Goal: Task Accomplishment & Management: Complete application form

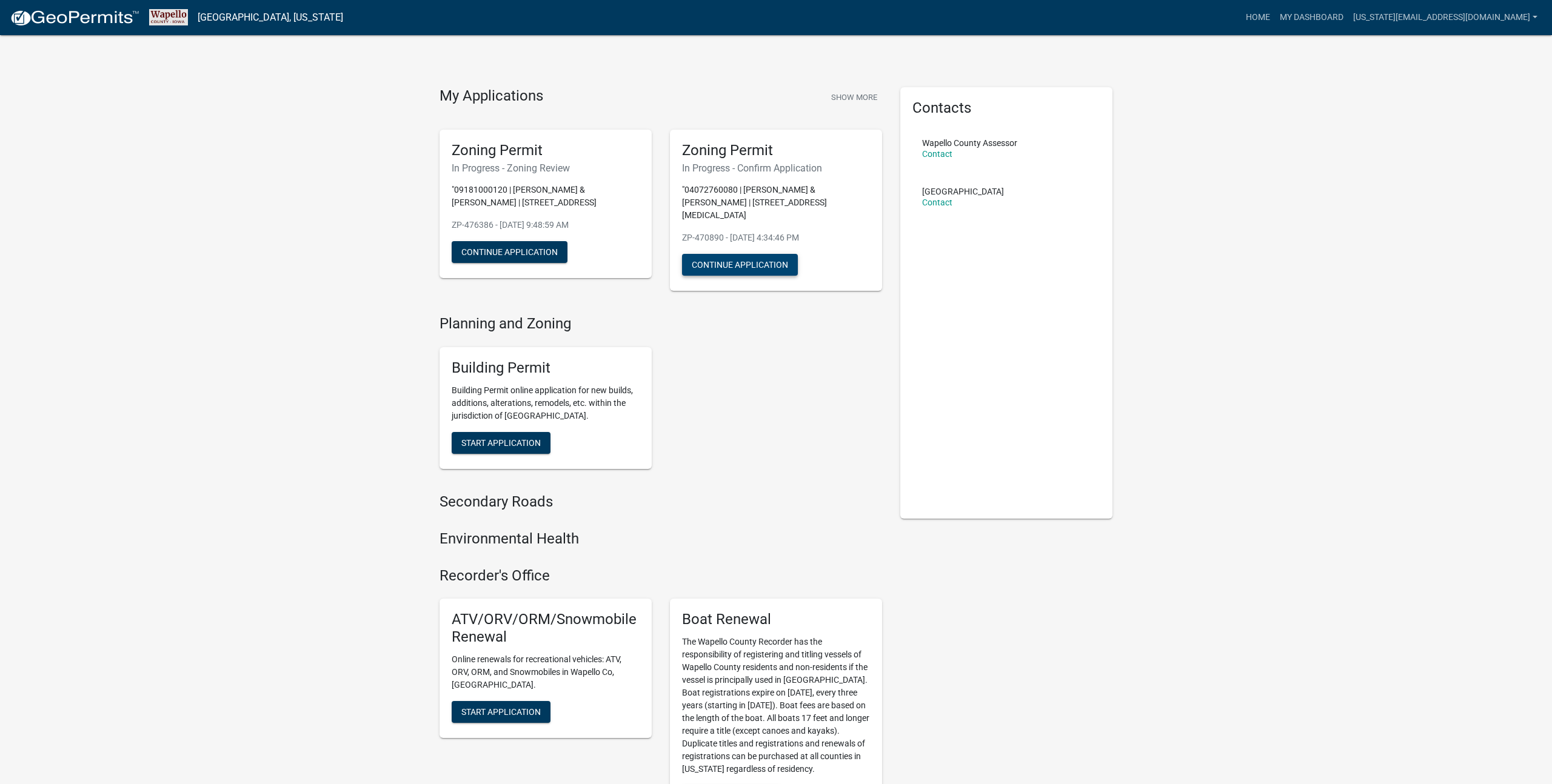
click at [735, 258] on button "Continue Application" at bounding box center [739, 264] width 116 height 22
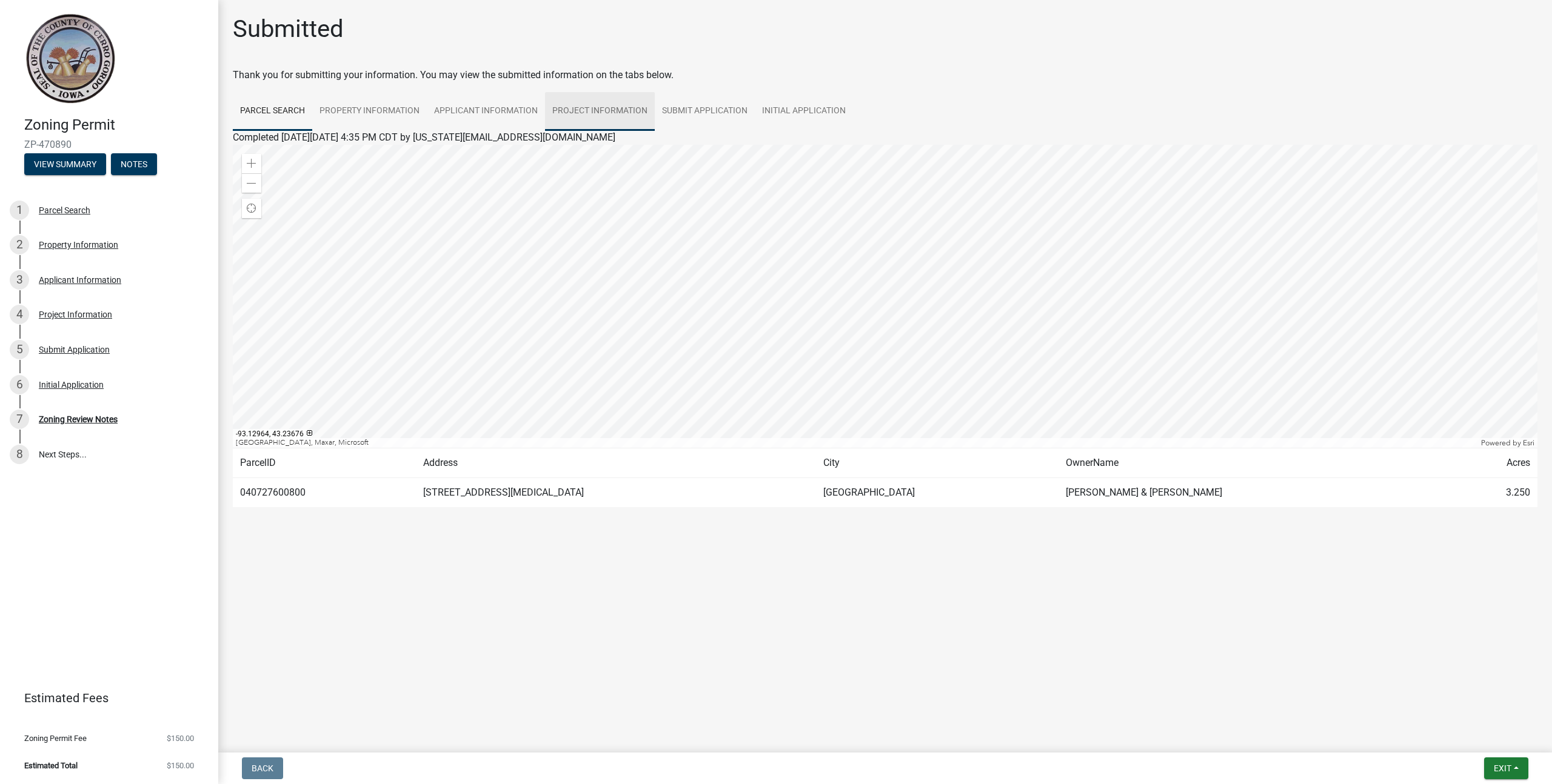
click at [548, 104] on link "Project Information" at bounding box center [600, 111] width 110 height 39
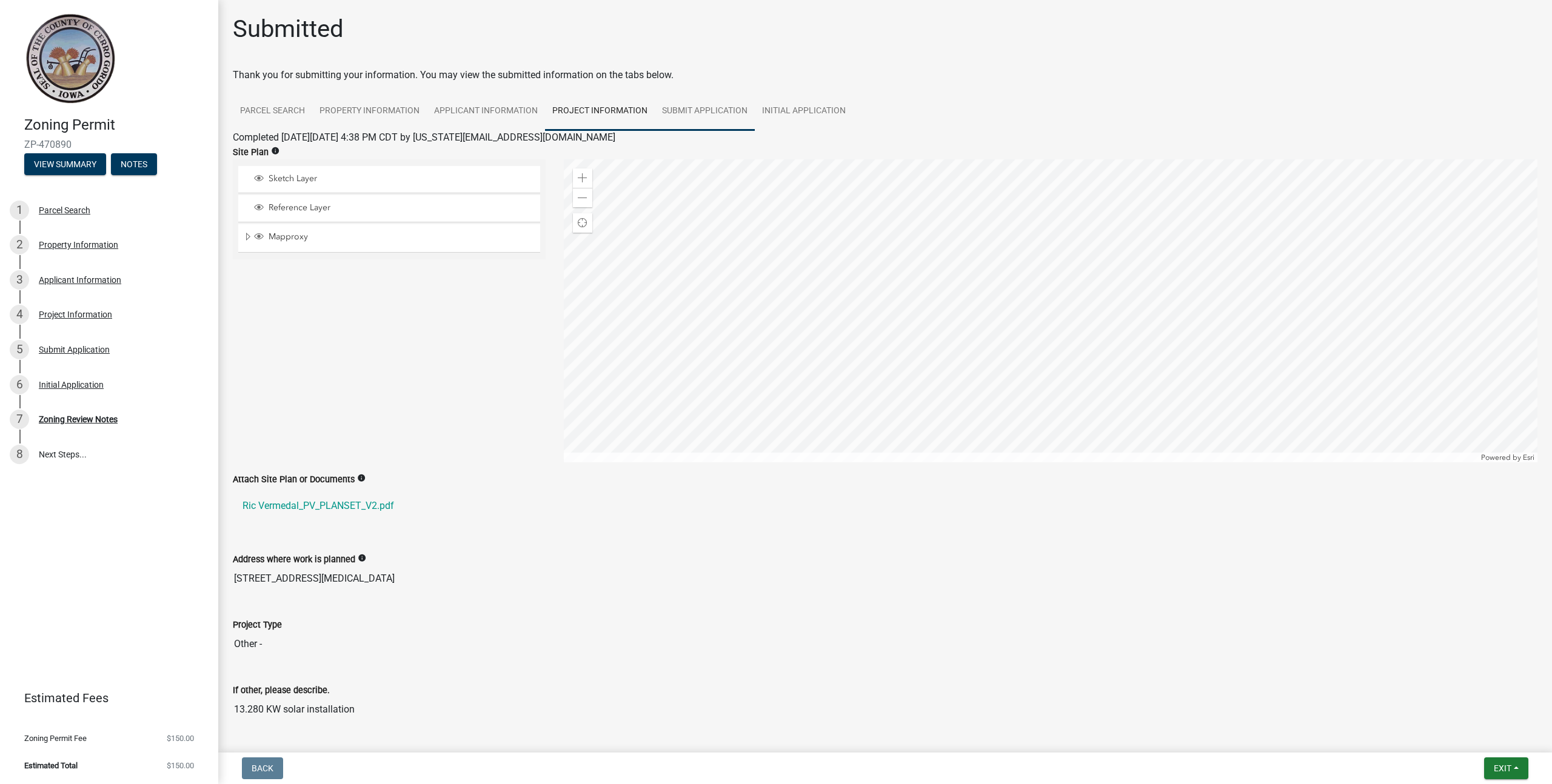
click at [718, 114] on link "Submit Application" at bounding box center [704, 111] width 100 height 39
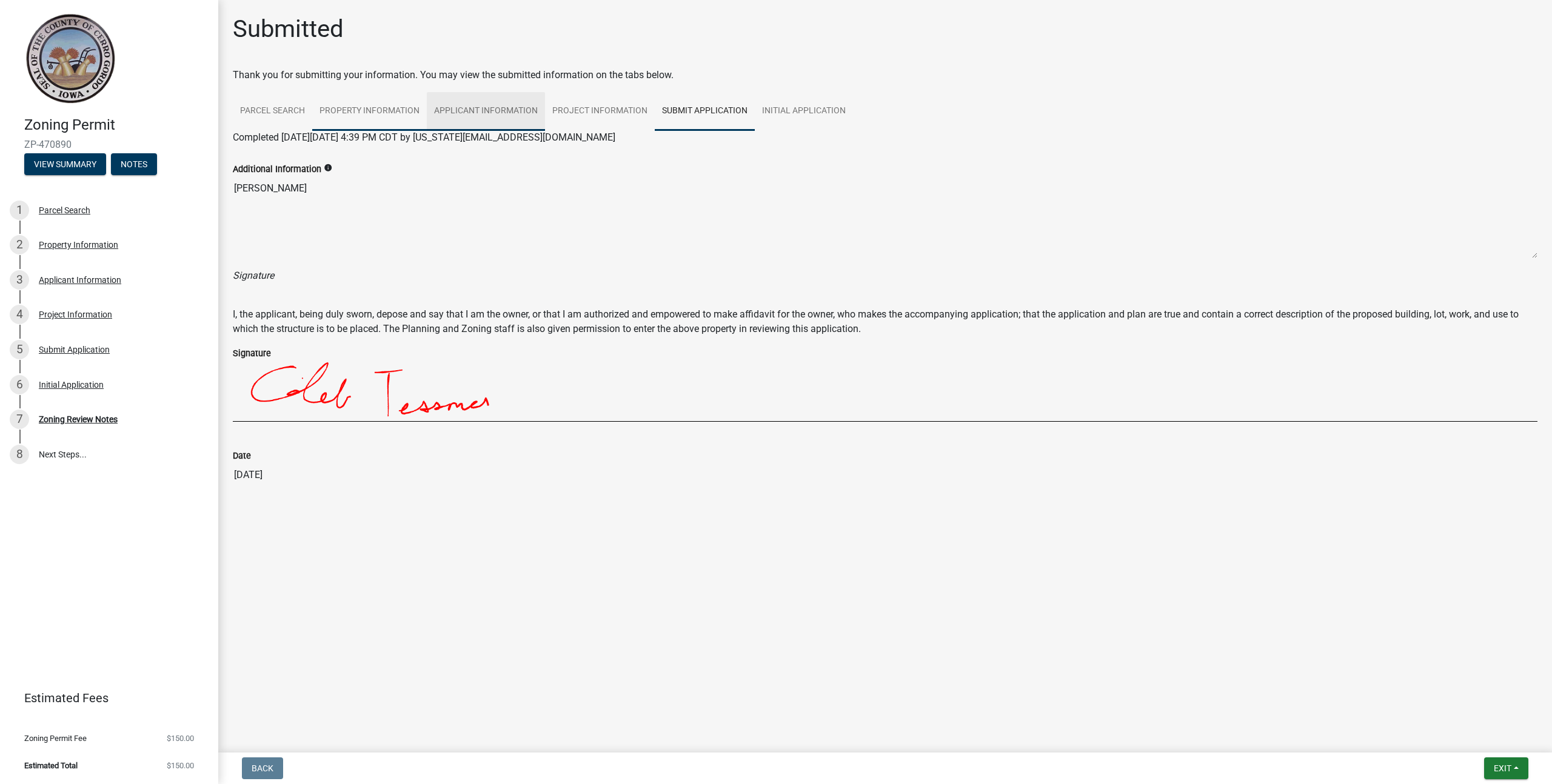
drag, startPoint x: 454, startPoint y: 110, endPoint x: 386, endPoint y: 110, distance: 68.0
click at [454, 110] on link "Applicant Information" at bounding box center [486, 111] width 118 height 39
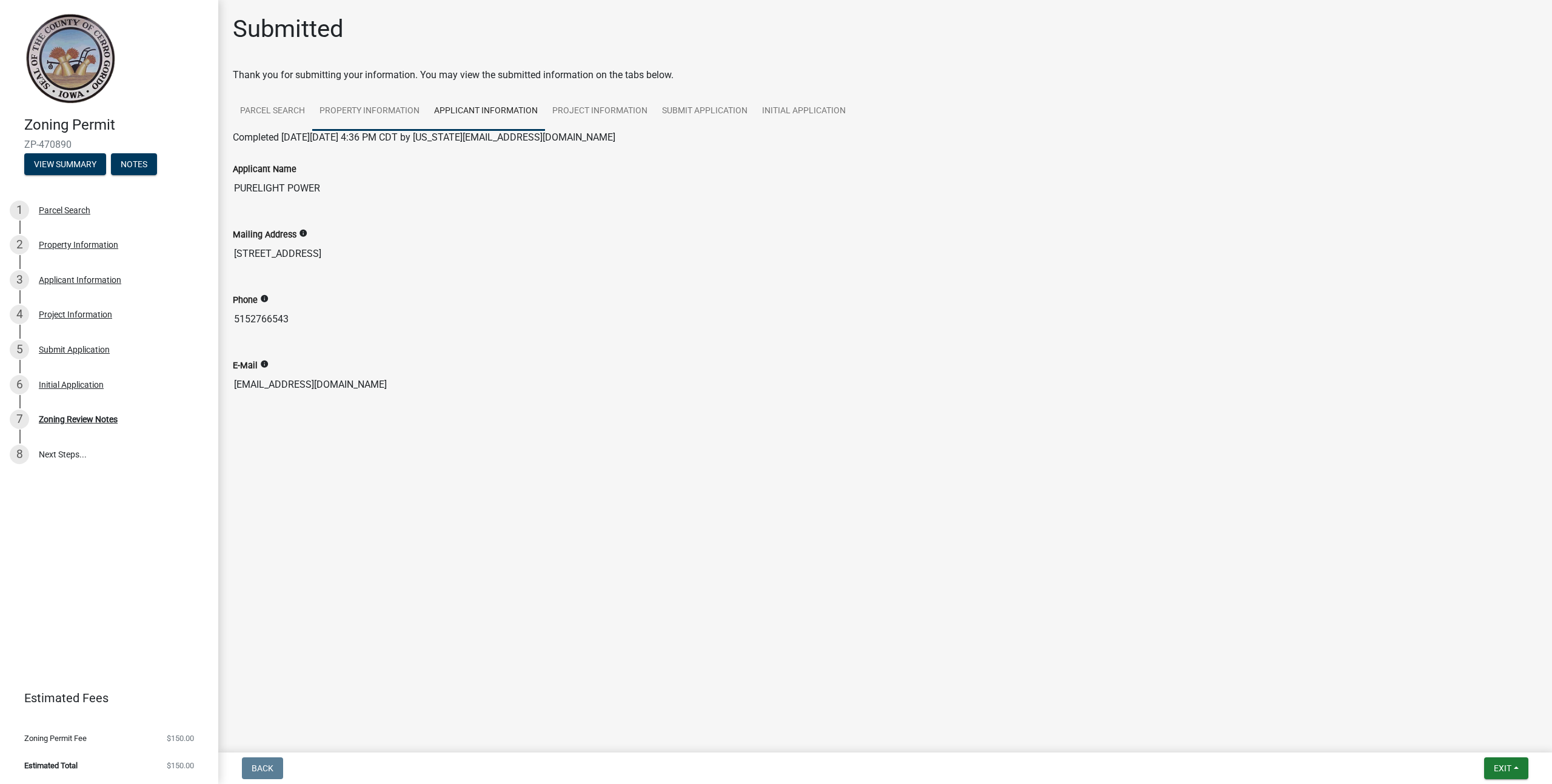
click at [357, 110] on link "Property Information" at bounding box center [369, 111] width 114 height 39
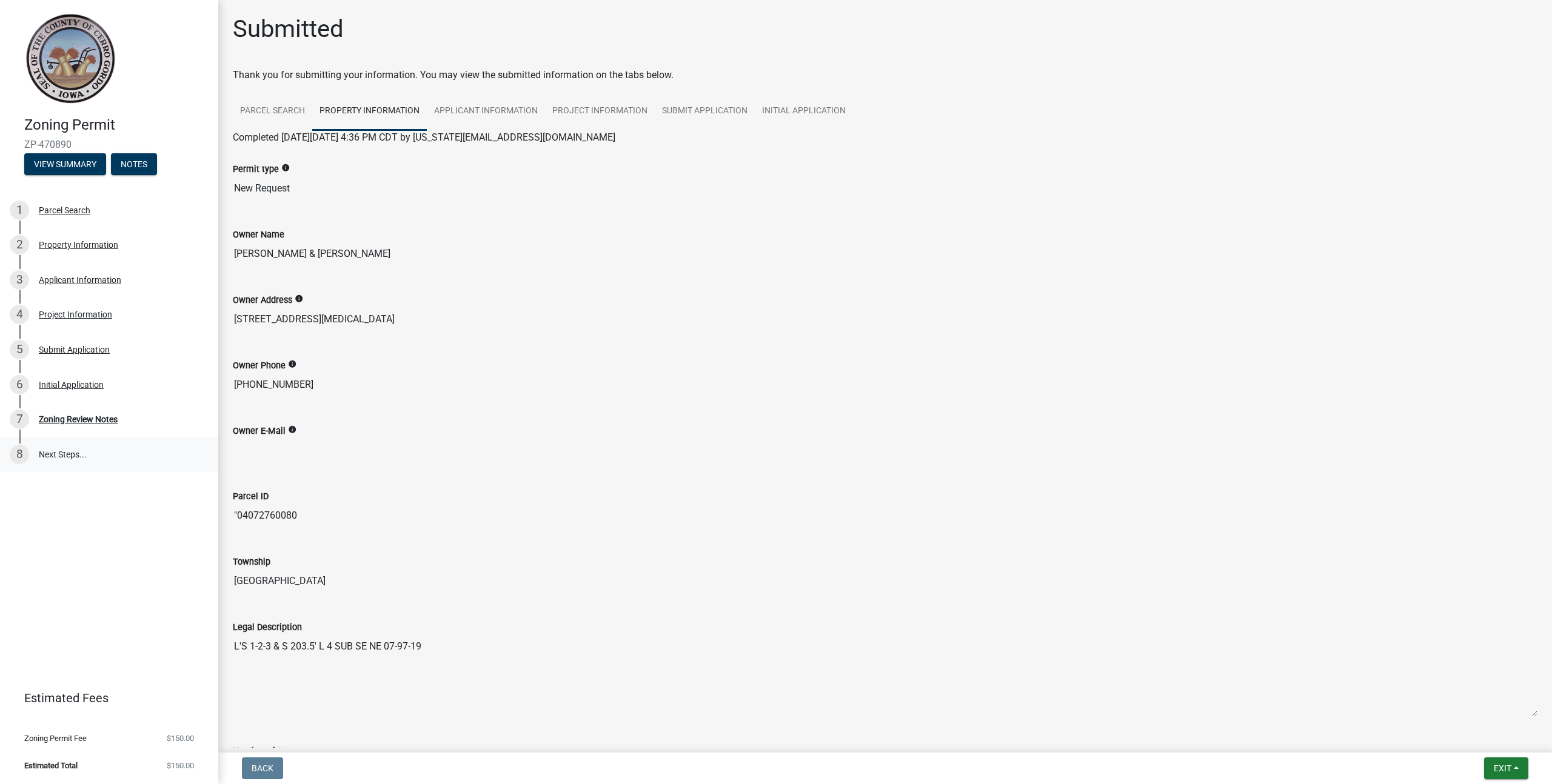
click at [83, 452] on link "8 Next Steps..." at bounding box center [109, 454] width 218 height 35
click at [91, 413] on div "7 Zoning Review Notes" at bounding box center [104, 419] width 189 height 19
click at [85, 417] on div "Zoning Review Notes" at bounding box center [78, 419] width 79 height 9
click at [790, 120] on link "Initial Application" at bounding box center [803, 111] width 98 height 39
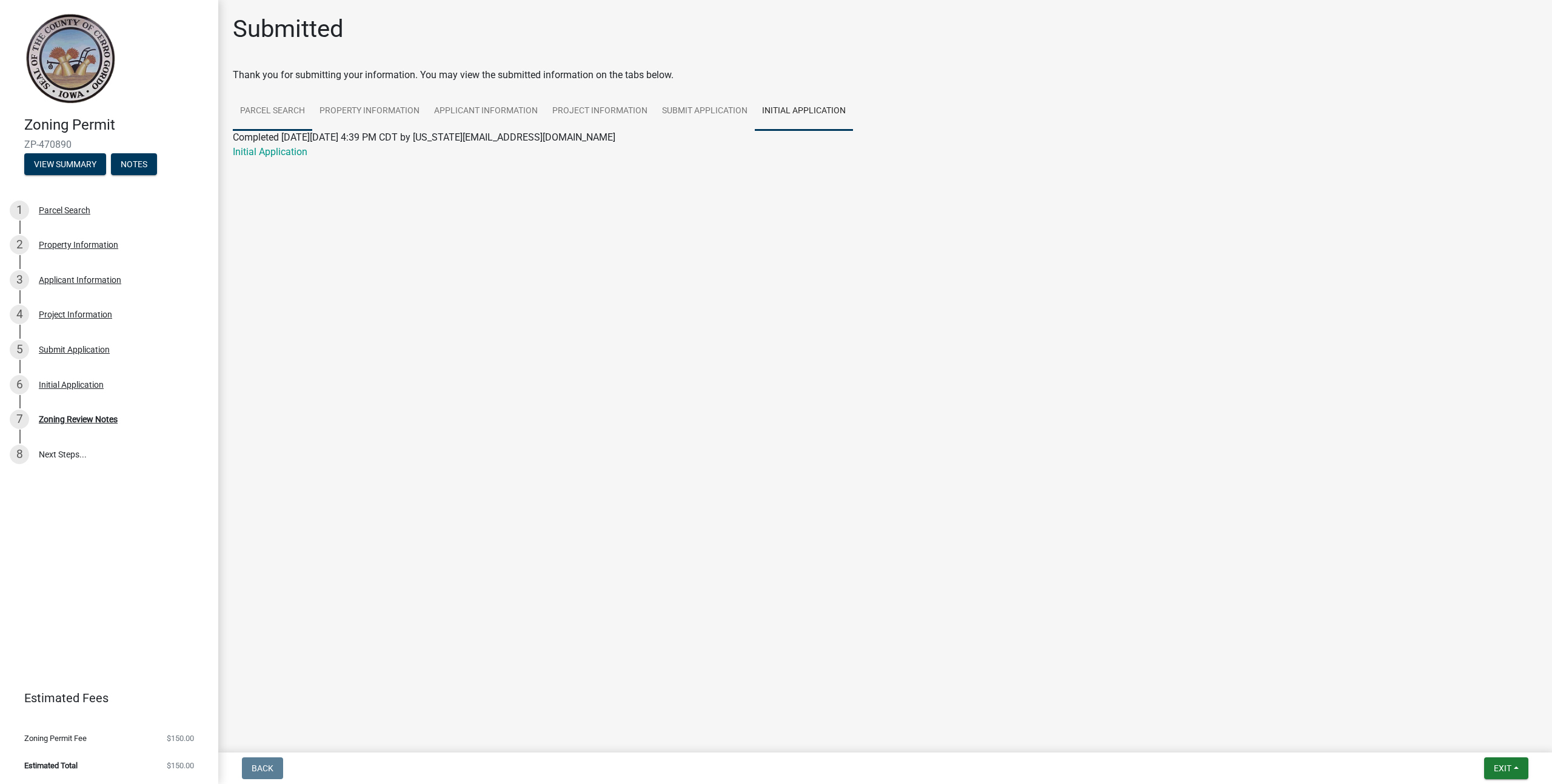
click at [261, 108] on link "Parcel Search" at bounding box center [272, 111] width 79 height 39
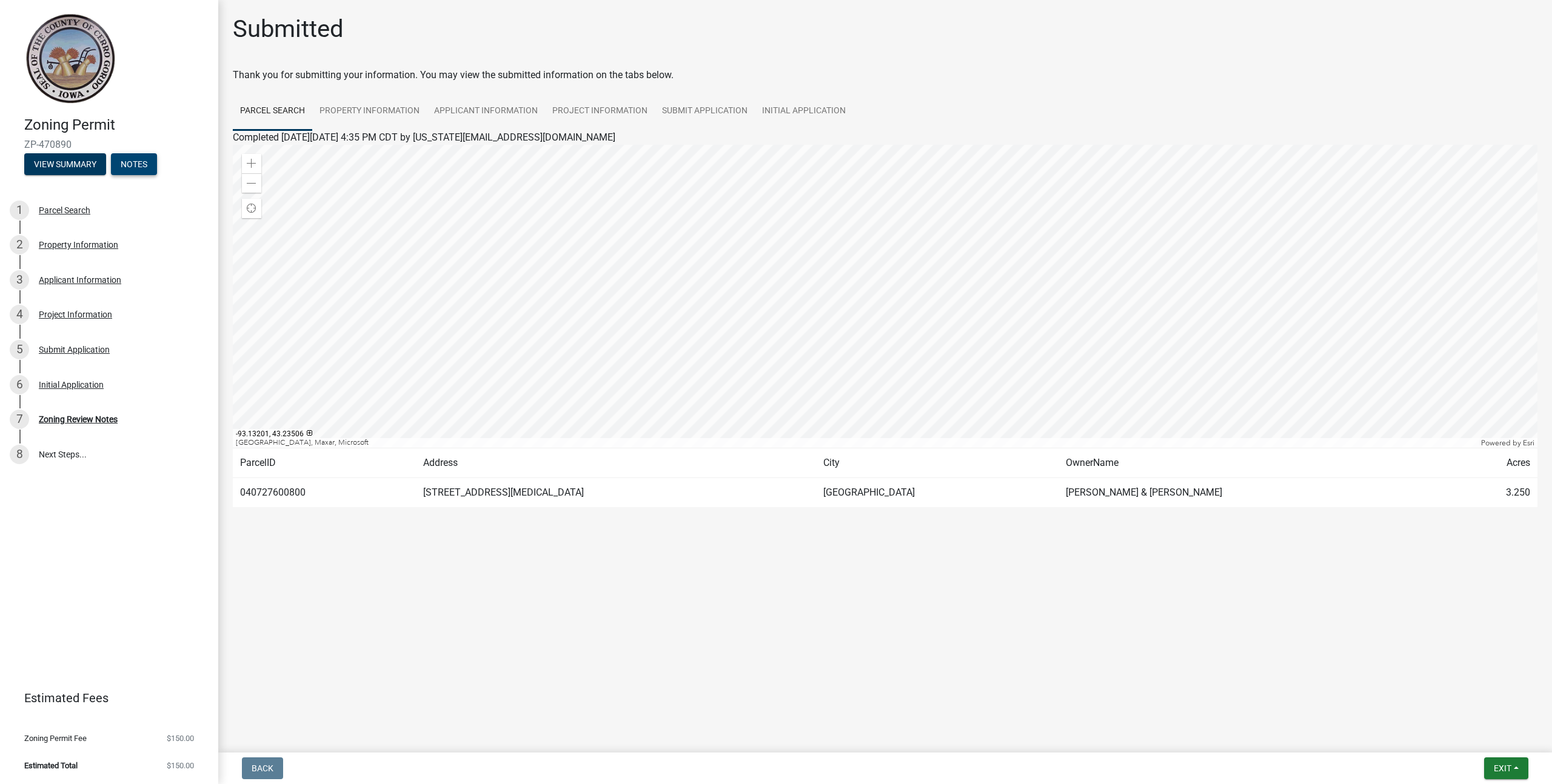
click at [129, 166] on button "Notes" at bounding box center [134, 164] width 46 height 22
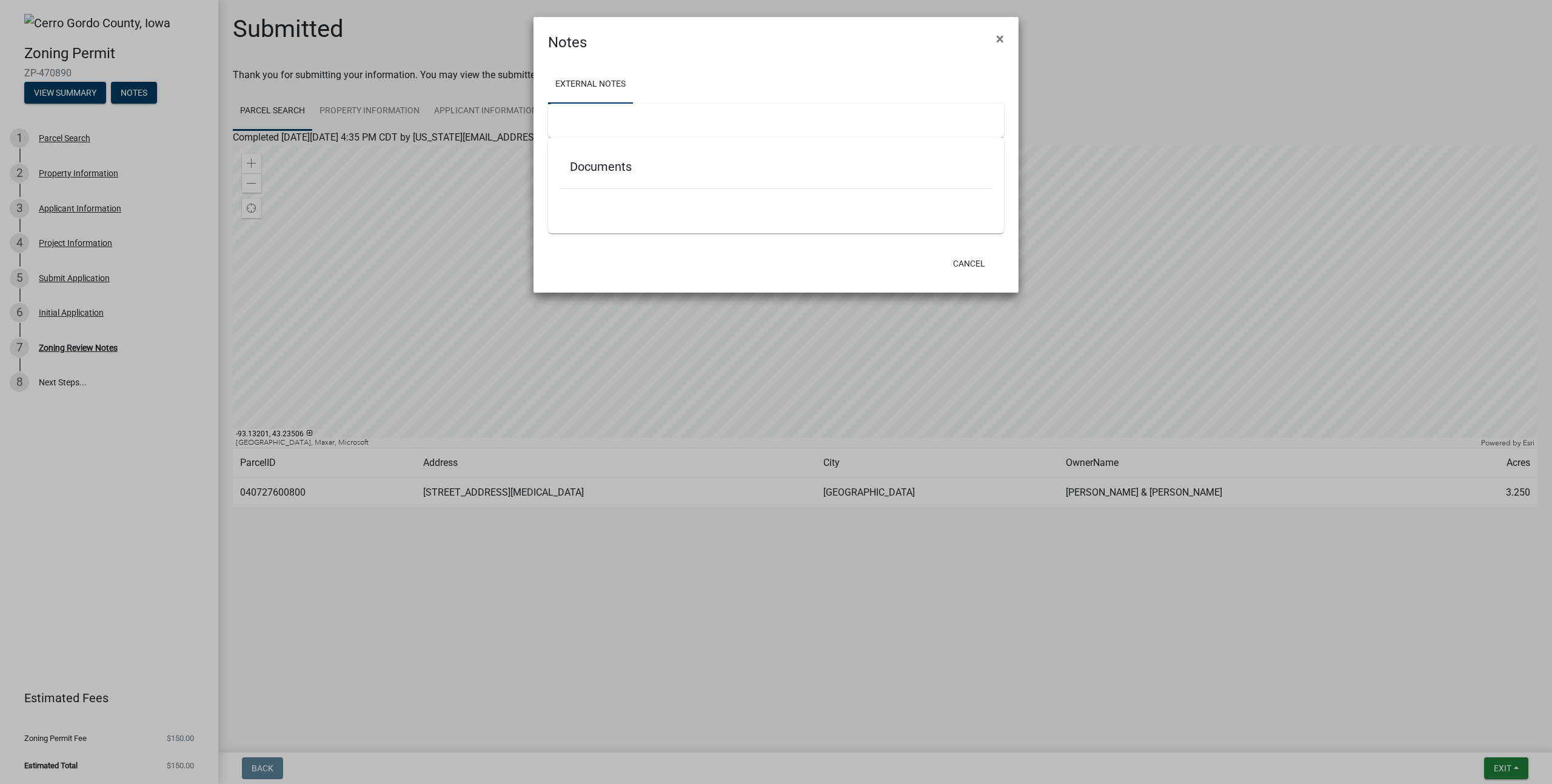
click at [52, 108] on ngb-modal-window "Notes × External Notes Documents Cancel" at bounding box center [776, 392] width 1552 height 784
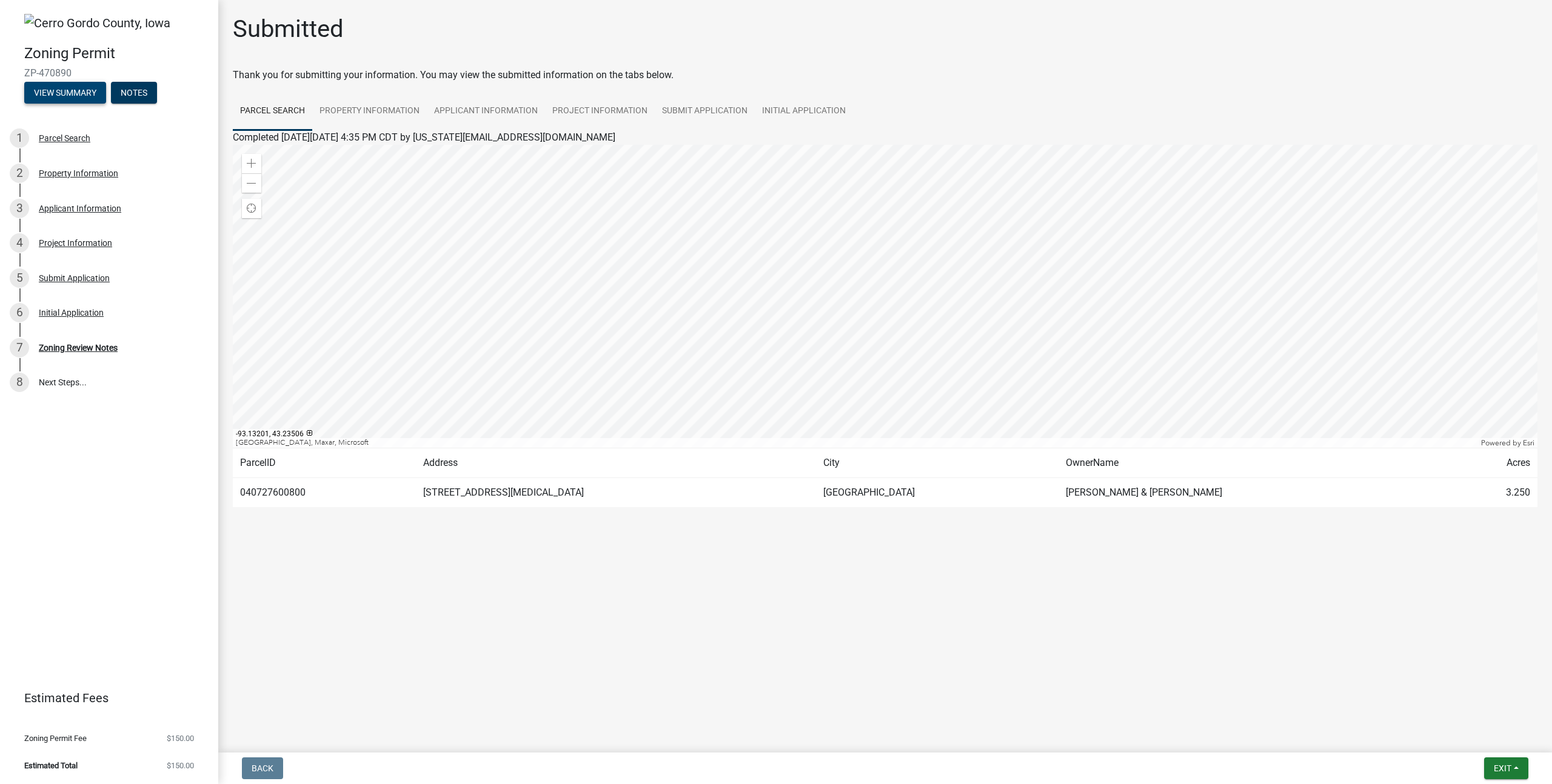
click at [66, 97] on button "View Summary" at bounding box center [65, 92] width 82 height 22
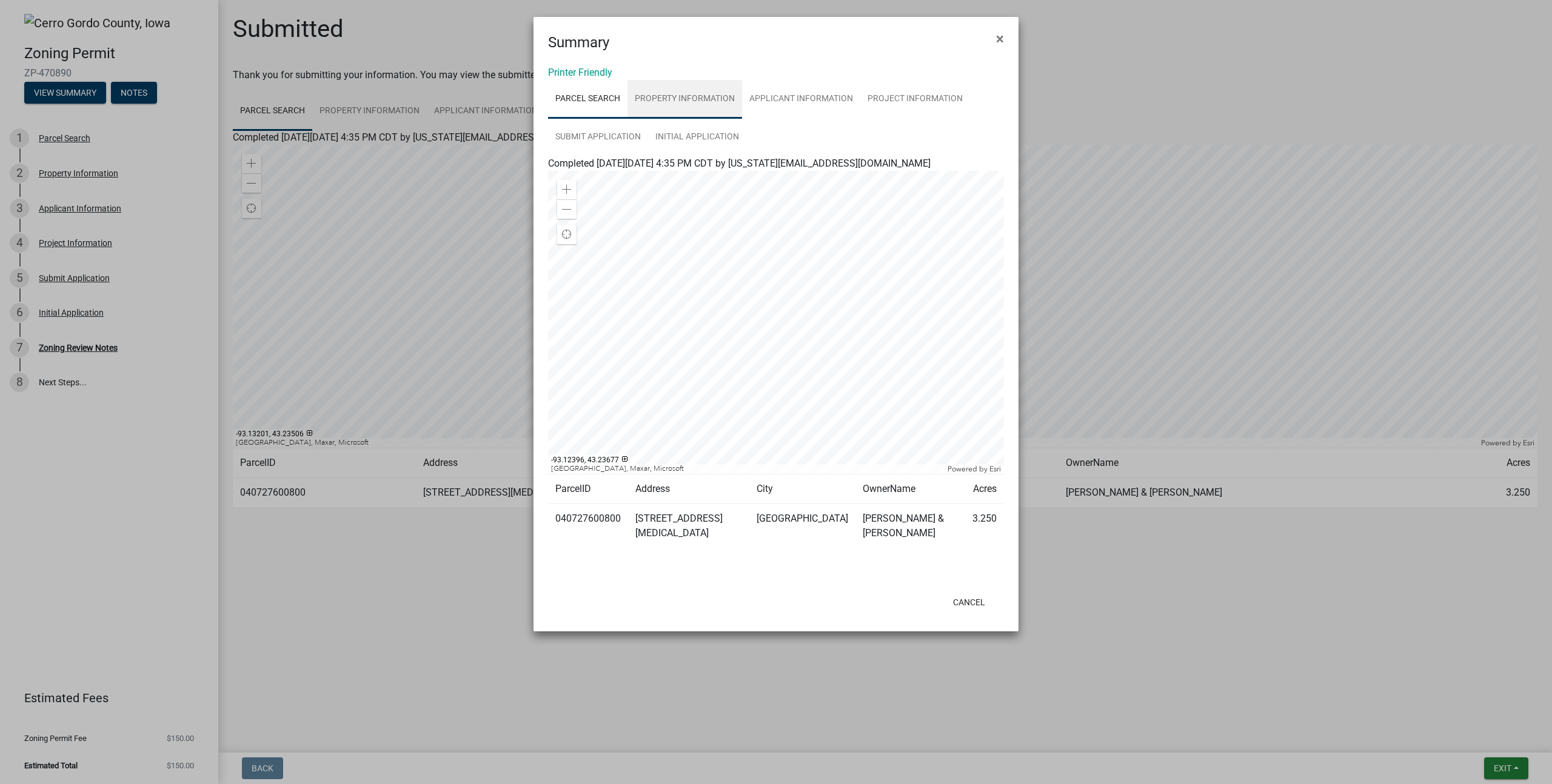
click at [693, 96] on link "Property Information" at bounding box center [684, 99] width 114 height 39
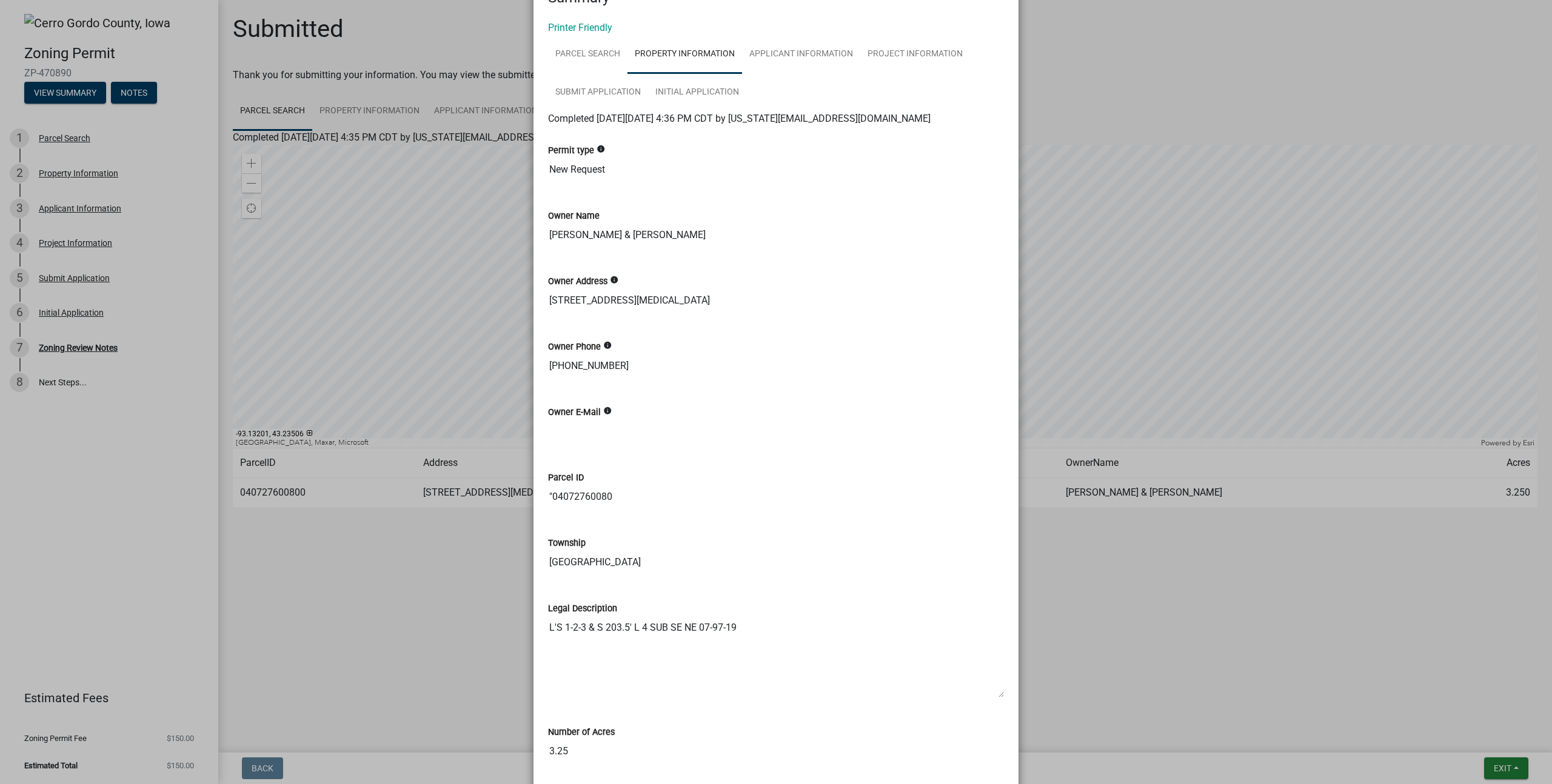
scroll to position [256, 0]
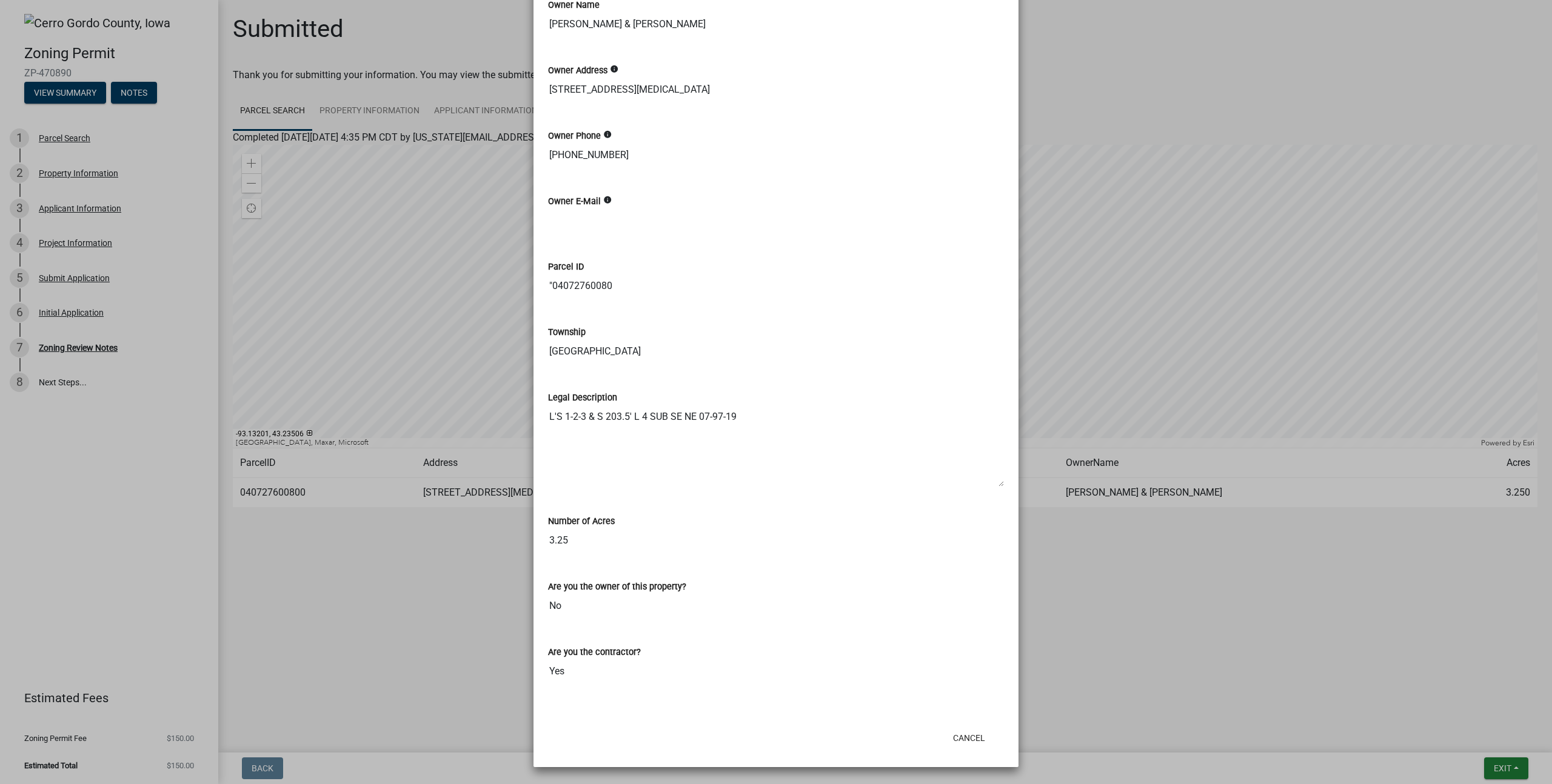
click at [362, 335] on ngb-modal-window "Summary × Printer Friendly Parcel Search Property Information Applicant Informa…" at bounding box center [776, 392] width 1552 height 784
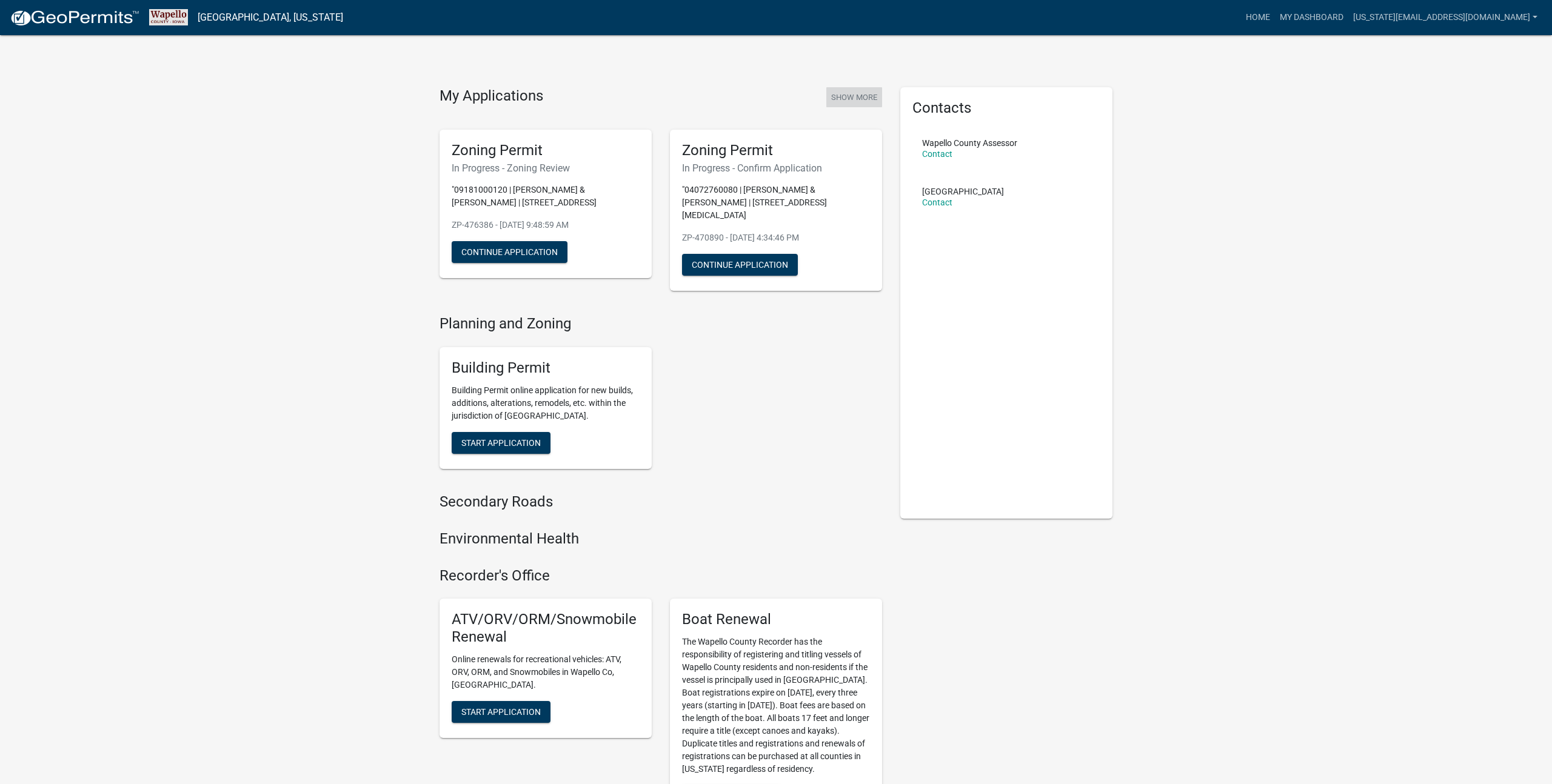
click at [844, 98] on button "Show More" at bounding box center [854, 97] width 55 height 20
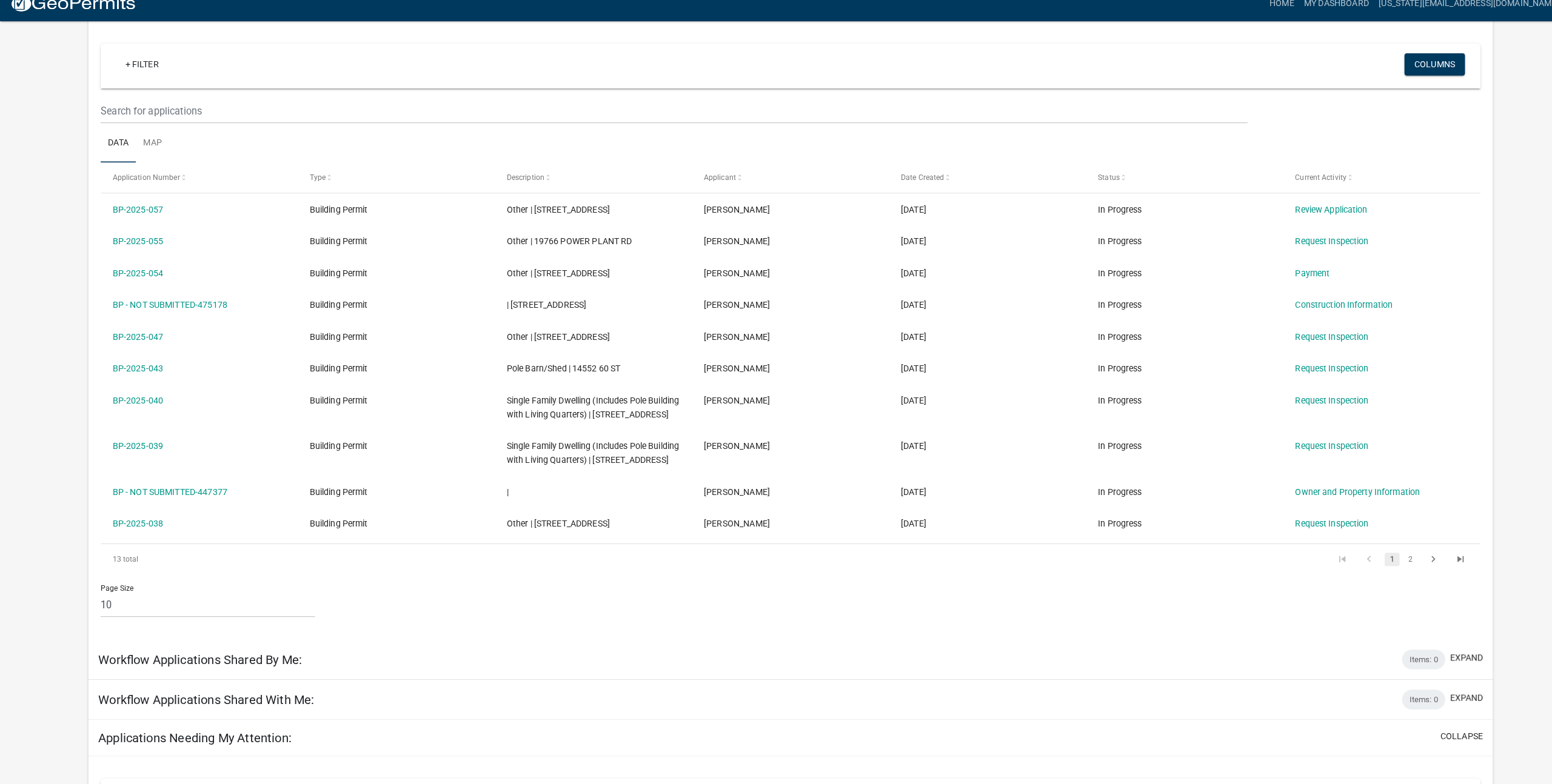
scroll to position [106, 0]
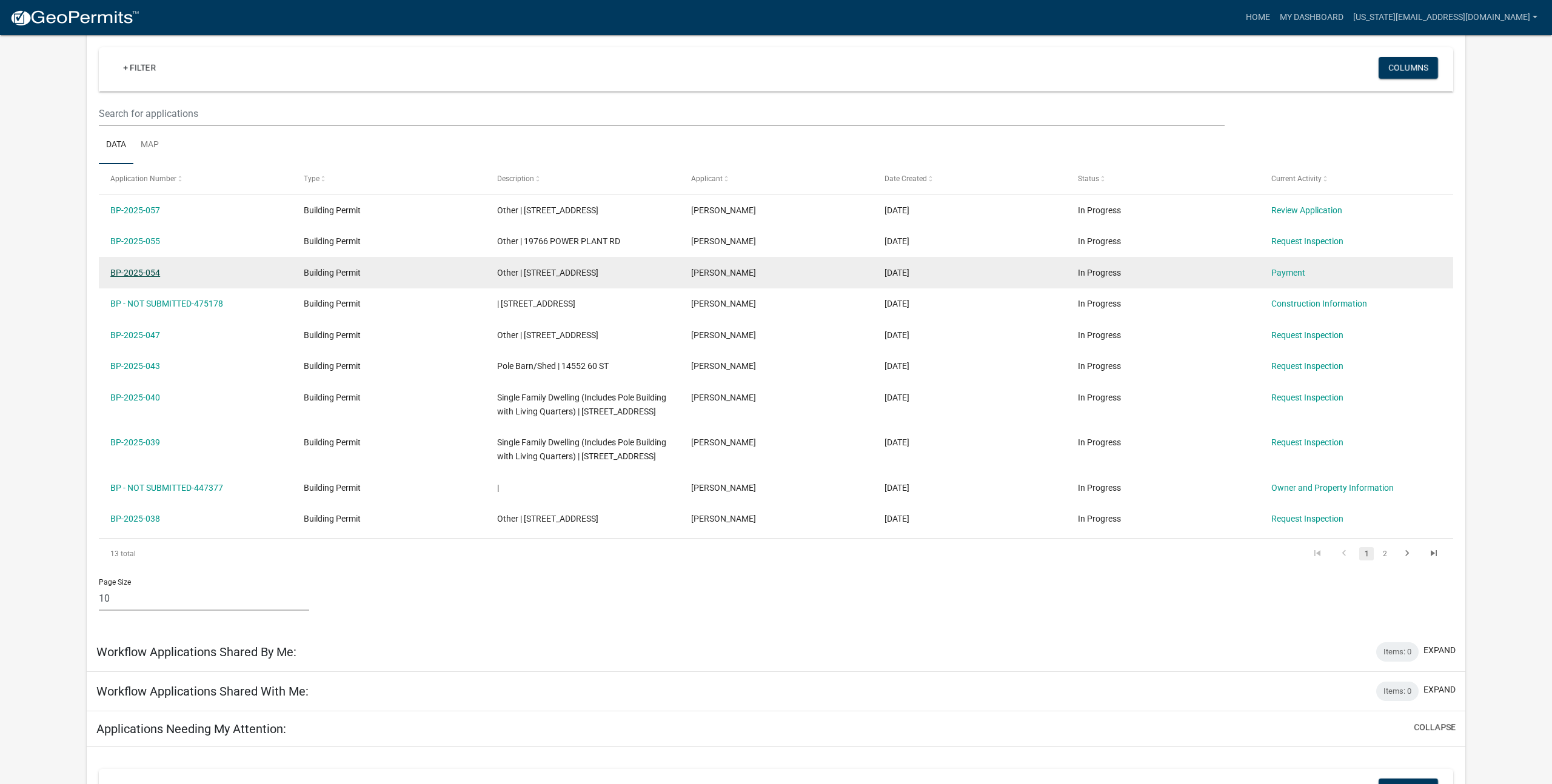
click at [146, 275] on link "BP-2025-054" at bounding box center [135, 273] width 50 height 10
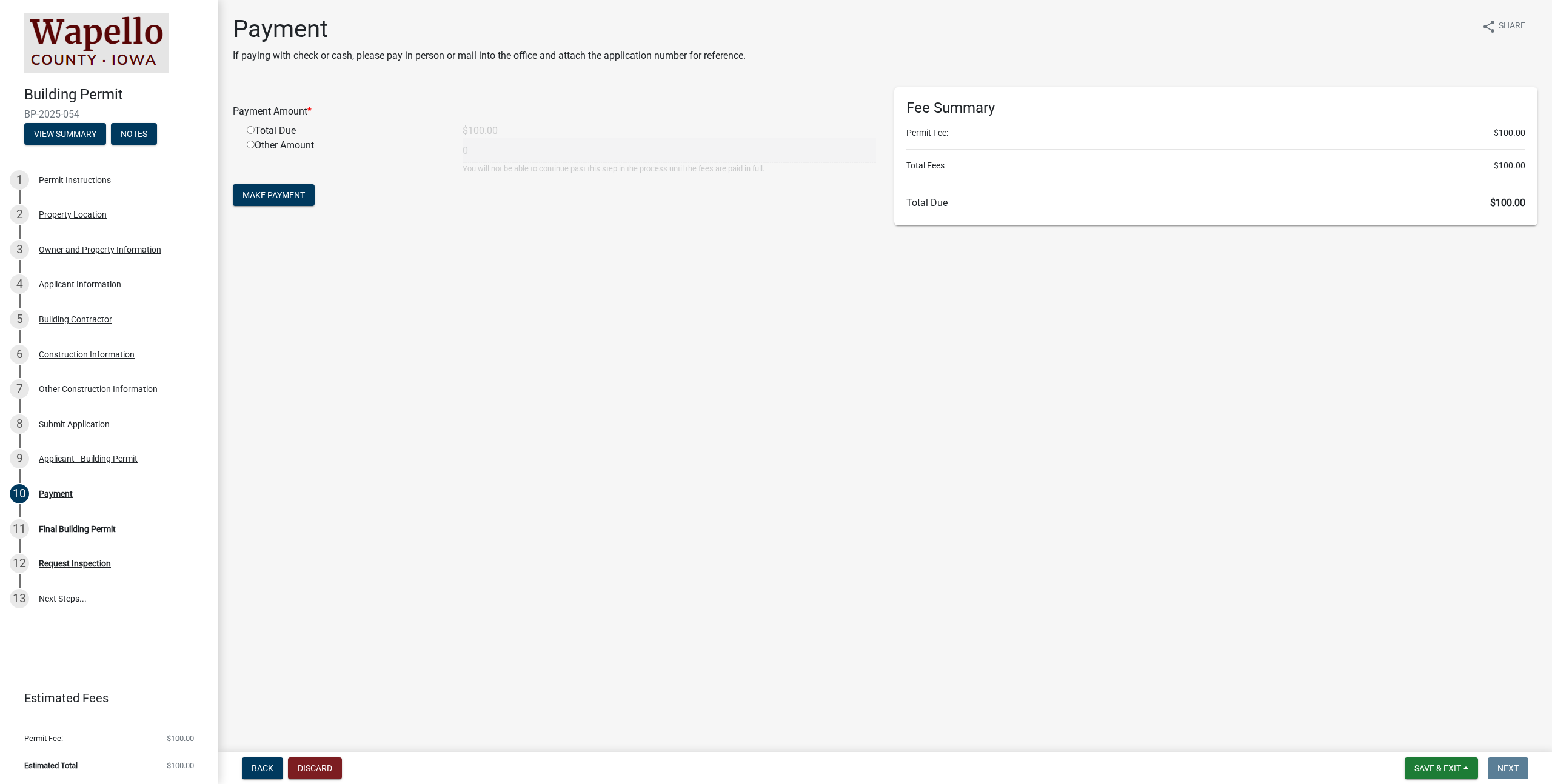
click at [276, 135] on div "Total Due" at bounding box center [346, 131] width 216 height 15
drag, startPoint x: 262, startPoint y: 132, endPoint x: 248, endPoint y: 132, distance: 14.0
click at [262, 132] on div "Total Due" at bounding box center [346, 131] width 216 height 15
click at [247, 131] on input "radio" at bounding box center [250, 130] width 8 height 8
radio input "true"
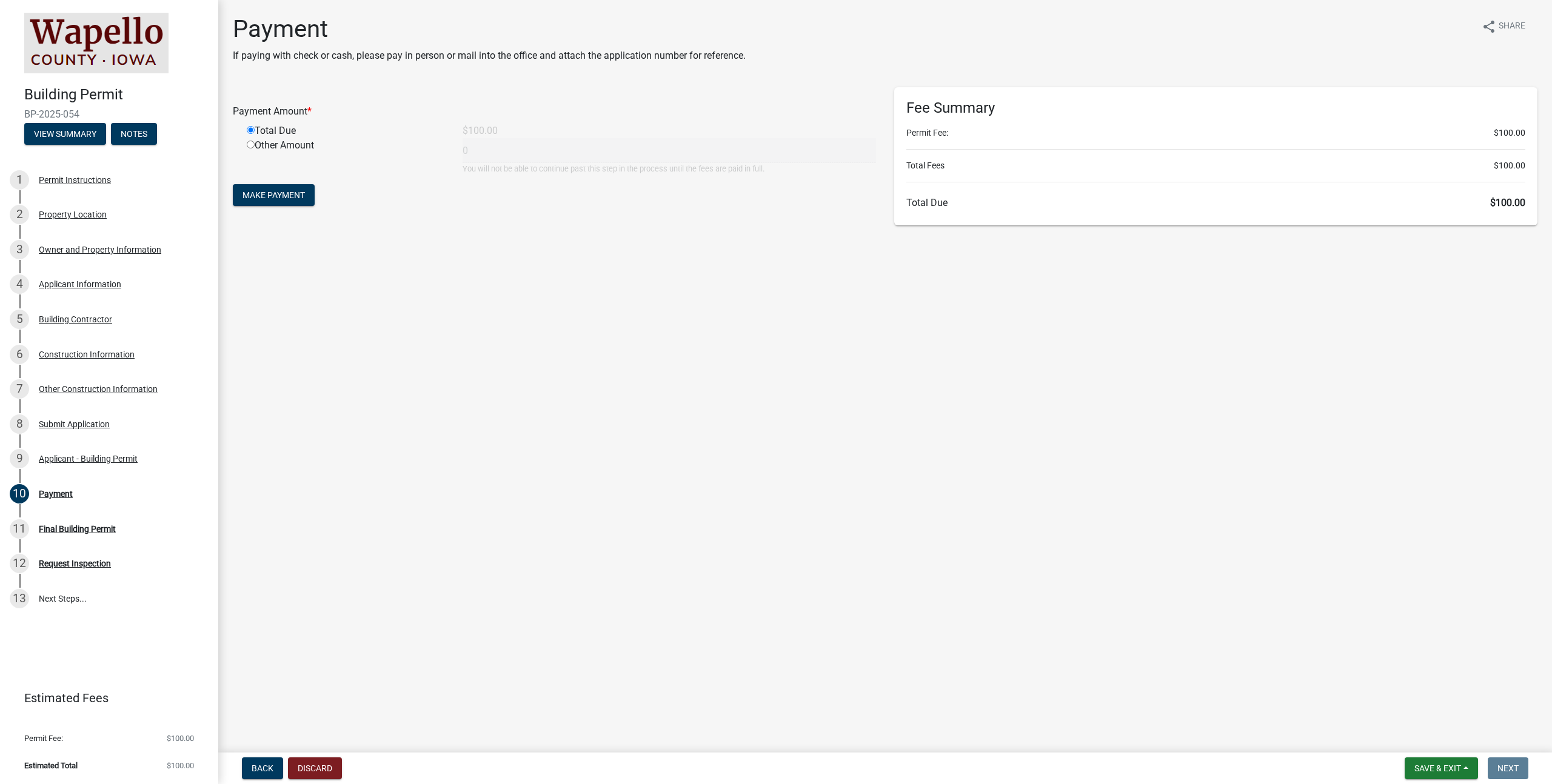
type input "100"
click at [254, 192] on span "Make Payment" at bounding box center [274, 195] width 63 height 10
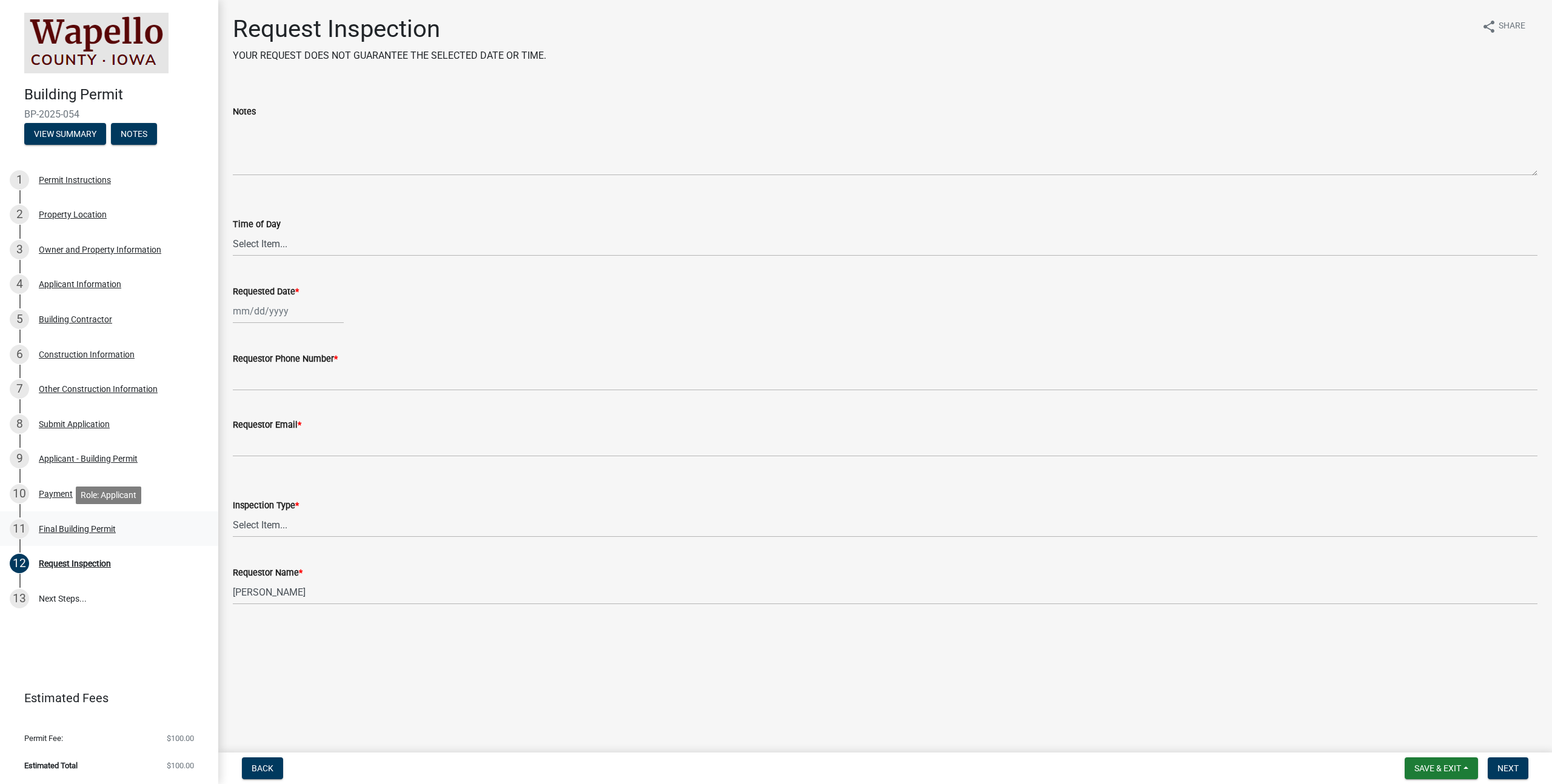
click at [102, 528] on div "Final Building Permit" at bounding box center [77, 529] width 77 height 9
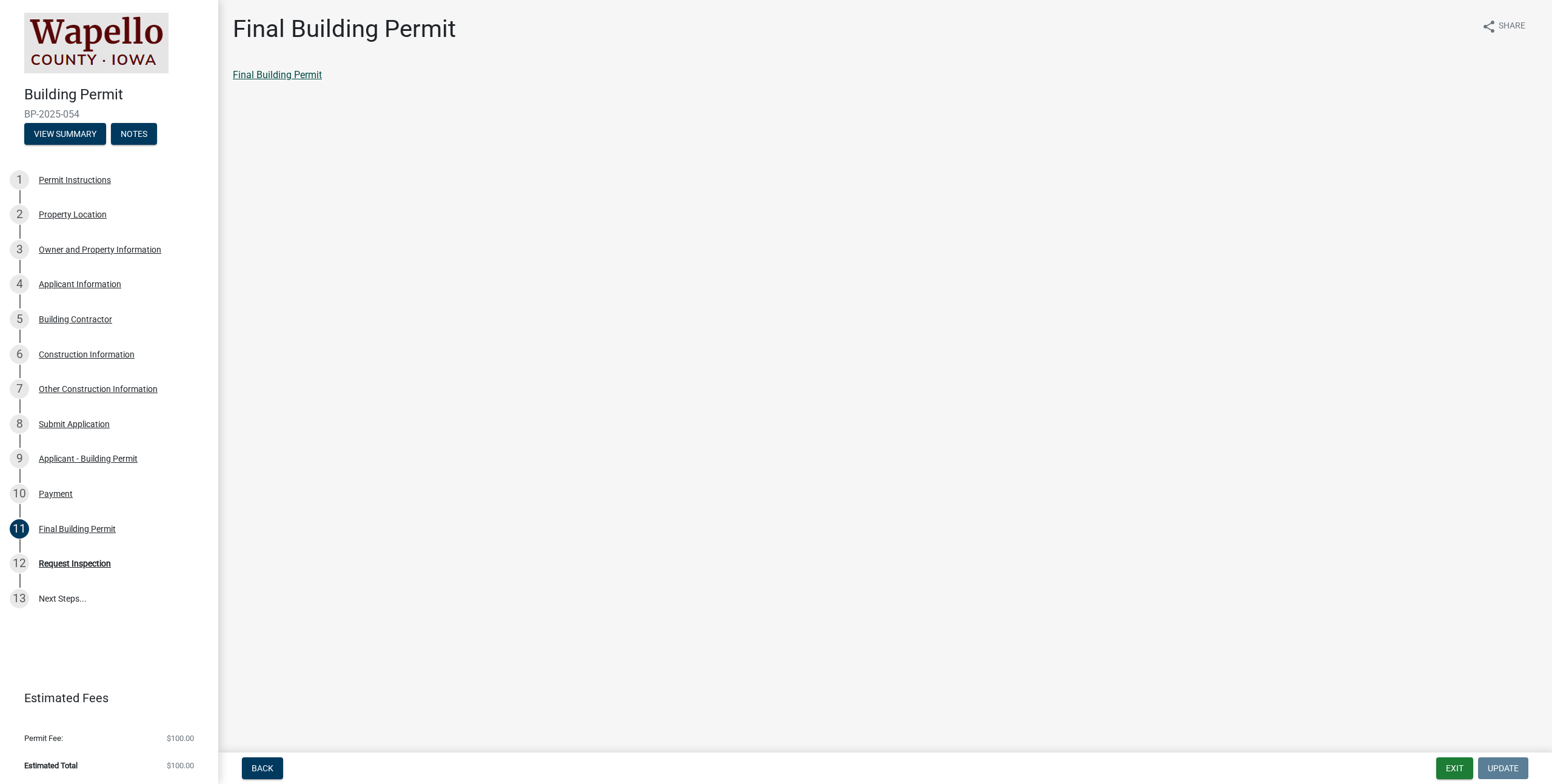
click at [311, 77] on link "Final Building Permit" at bounding box center [277, 75] width 89 height 11
